Goal: Find contact information: Find contact information

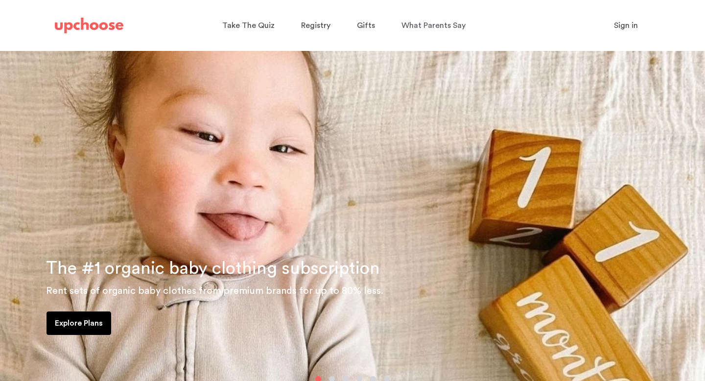
click at [631, 24] on span "Sign in" at bounding box center [626, 26] width 24 height 8
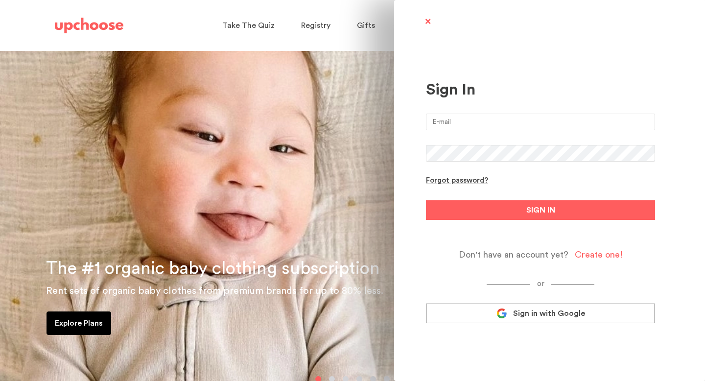
type input "junli2408@gmail.com"
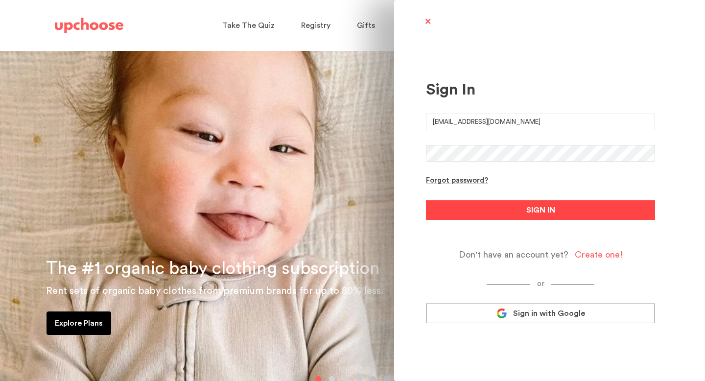
click at [544, 204] on button "SIGN IN" at bounding box center [540, 210] width 229 height 20
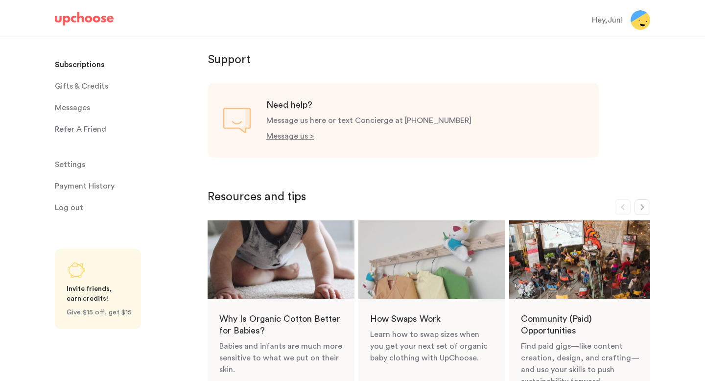
scroll to position [430, 0]
click at [292, 138] on p "Message us >" at bounding box center [289, 136] width 47 height 8
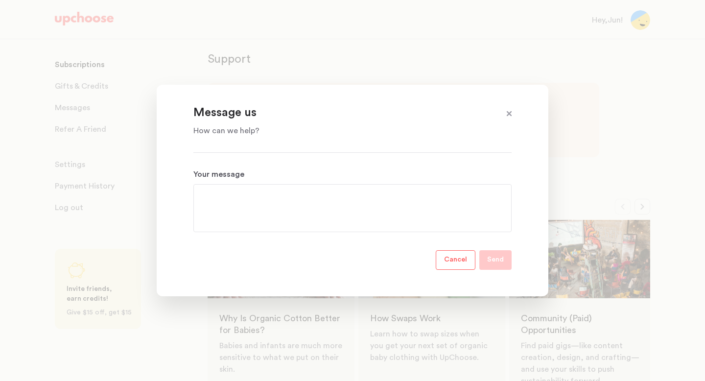
click at [510, 112] on span at bounding box center [509, 114] width 13 height 13
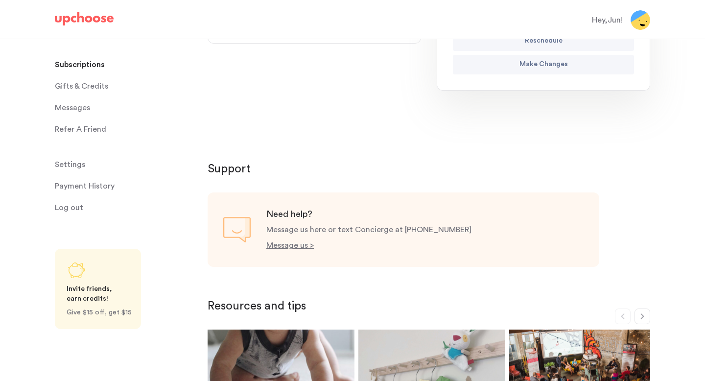
scroll to position [321, 0]
drag, startPoint x: 454, startPoint y: 231, endPoint x: 404, endPoint y: 231, distance: 49.4
click at [404, 231] on div "Need help? Message us here or text Concierge at [PHONE_NUMBER] Message us >" at bounding box center [403, 229] width 392 height 74
copy p "[PHONE_NUMBER]"
